Goal: Navigation & Orientation: Find specific page/section

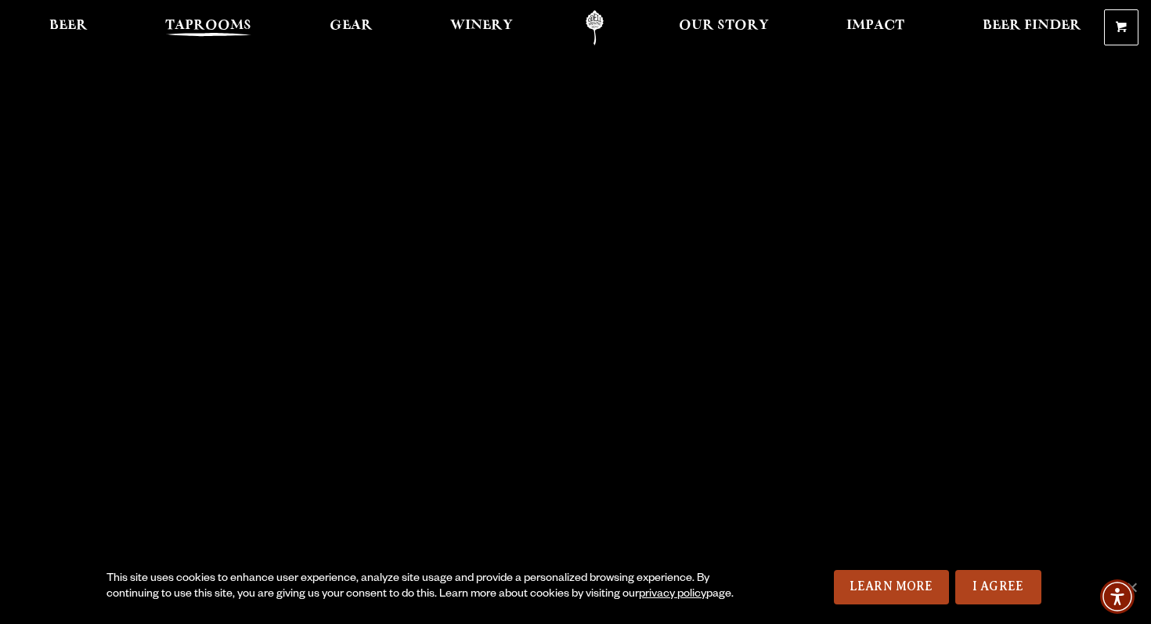
click at [229, 24] on span "Taprooms" at bounding box center [208, 26] width 86 height 13
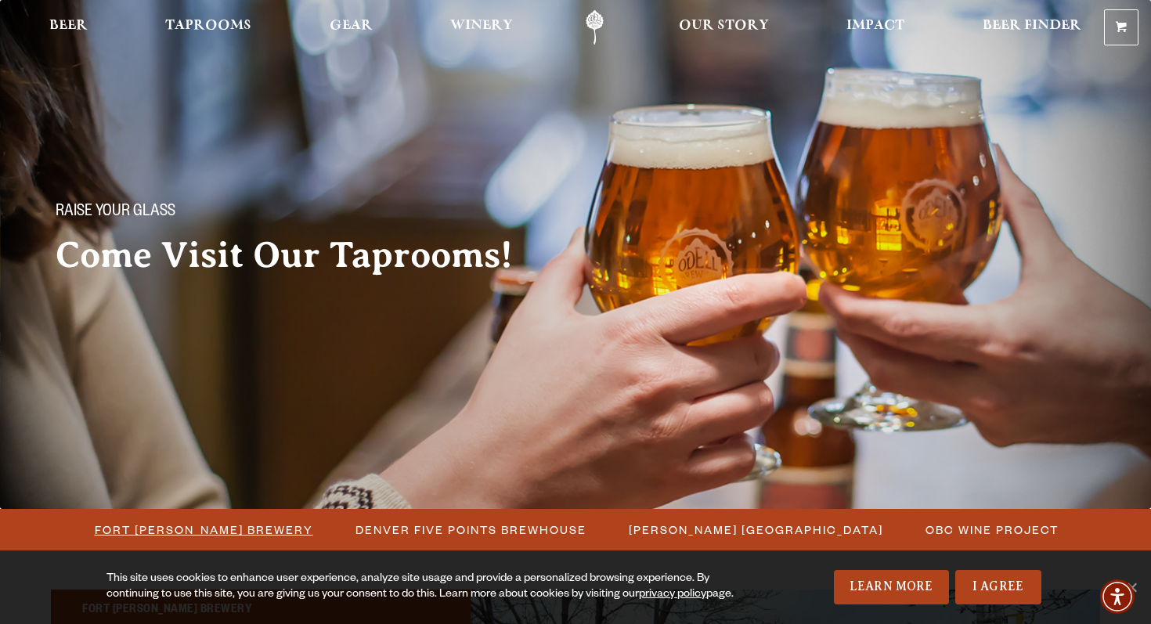
click at [151, 531] on span "Fort [PERSON_NAME] Brewery" at bounding box center [204, 529] width 218 height 23
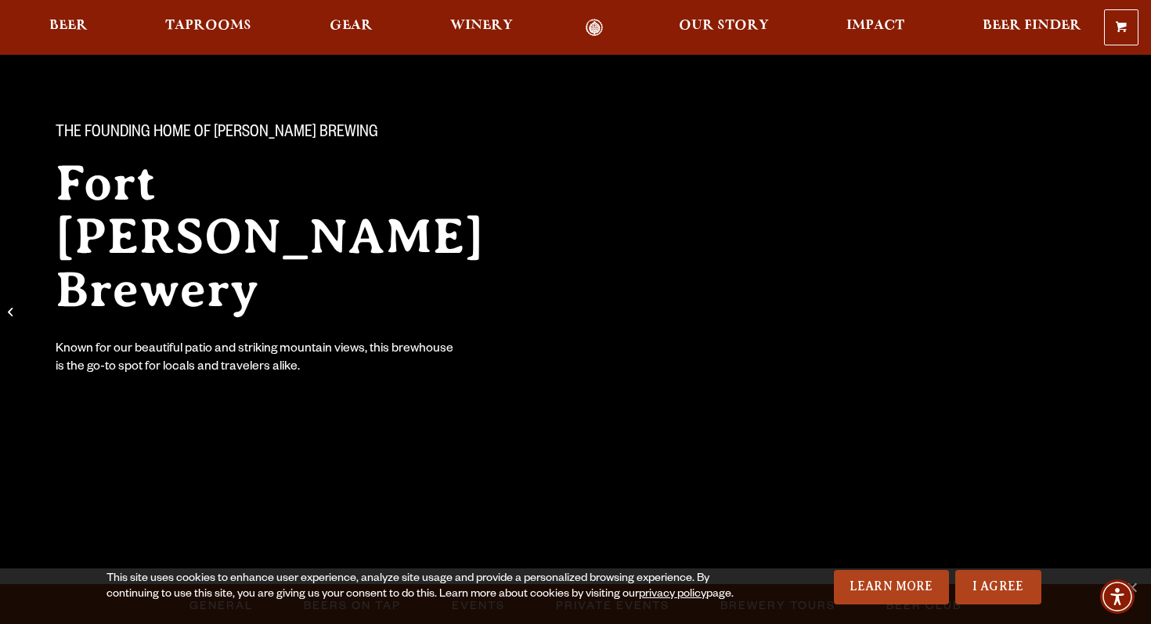
scroll to position [83, 0]
